Goal: Task Accomplishment & Management: Complete application form

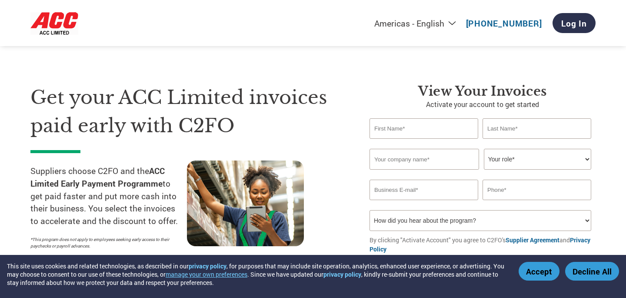
select select "en-[GEOGRAPHIC_DATA]"
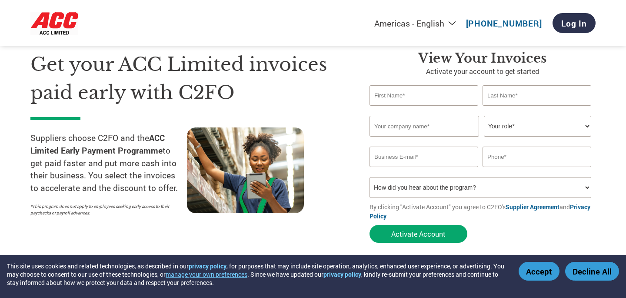
scroll to position [37, 0]
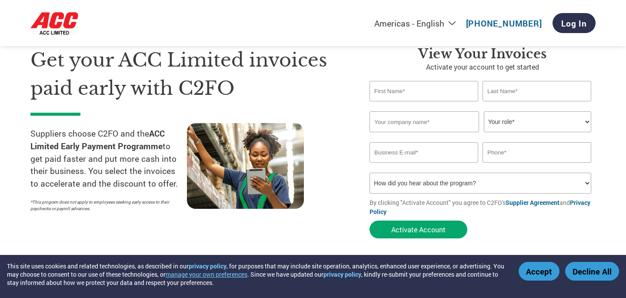
click at [416, 92] on input "text" at bounding box center [424, 91] width 109 height 20
click at [370, 220] on button "Activate Account" at bounding box center [419, 229] width 98 height 18
click at [394, 86] on input "VI" at bounding box center [424, 91] width 109 height 20
type input "V"
type input "A"
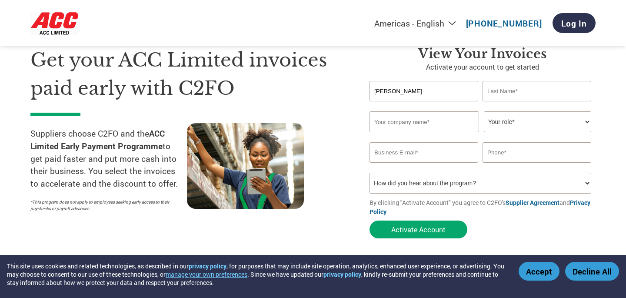
type input "[PERSON_NAME]"
click at [524, 90] on input "text" at bounding box center [537, 91] width 109 height 20
type input "PURI"
click at [420, 122] on input "text" at bounding box center [425, 121] width 110 height 21
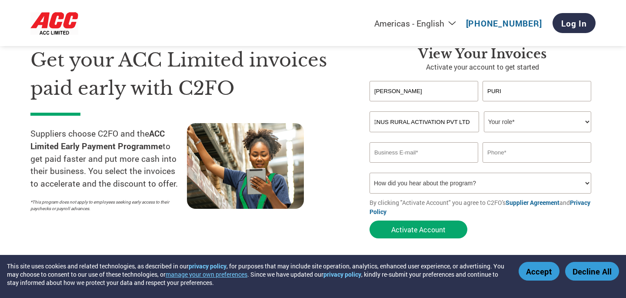
type input "VENUS RURAL ACTIVATION PVT LTD"
click at [520, 123] on select "Your role* CFO Controller Credit Manager Finance Director Treasurer CEO Preside…" at bounding box center [537, 121] width 107 height 21
select select "OWNER_FOUNDER"
click at [484, 112] on select "Your role* CFO Controller Credit Manager Finance Director Treasurer CEO Preside…" at bounding box center [537, 121] width 107 height 21
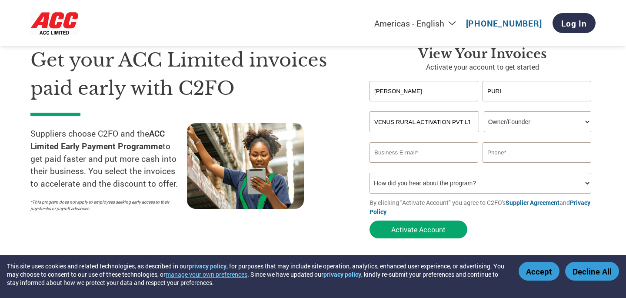
click at [440, 154] on input "email" at bounding box center [424, 152] width 109 height 20
click at [410, 156] on input "email" at bounding box center [424, 152] width 109 height 20
type input "[EMAIL_ADDRESS][DOMAIN_NAME]"
click at [506, 157] on input "text" at bounding box center [537, 152] width 109 height 20
type input "9839042260"
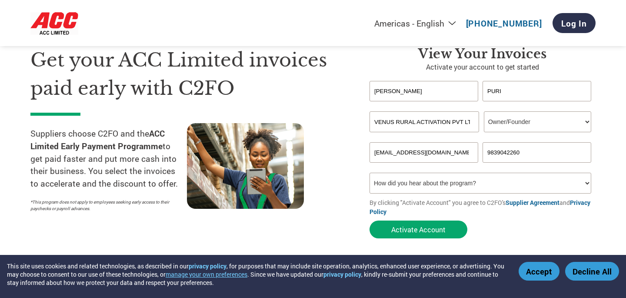
click at [490, 183] on select "How did you hear about the program? Received a letter Email Social Media Online…" at bounding box center [481, 183] width 222 height 21
select select "Email"
click at [370, 174] on select "How did you hear about the program? Received a letter Email Social Media Online…" at bounding box center [481, 183] width 222 height 21
click at [419, 232] on button "Activate Account" at bounding box center [419, 229] width 98 height 18
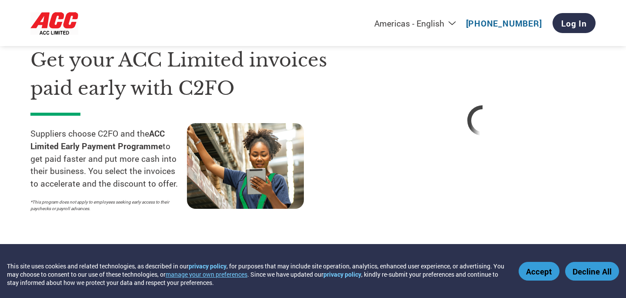
select select "en-[GEOGRAPHIC_DATA]"
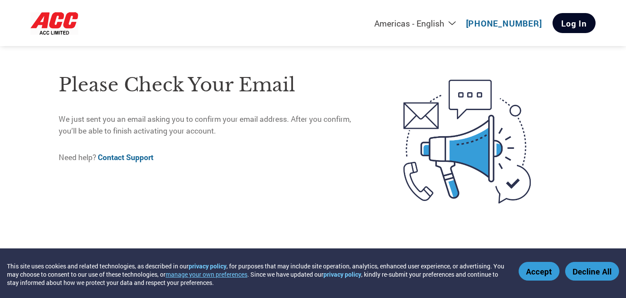
click at [571, 20] on link "Log In" at bounding box center [574, 23] width 43 height 20
